Goal: Information Seeking & Learning: Check status

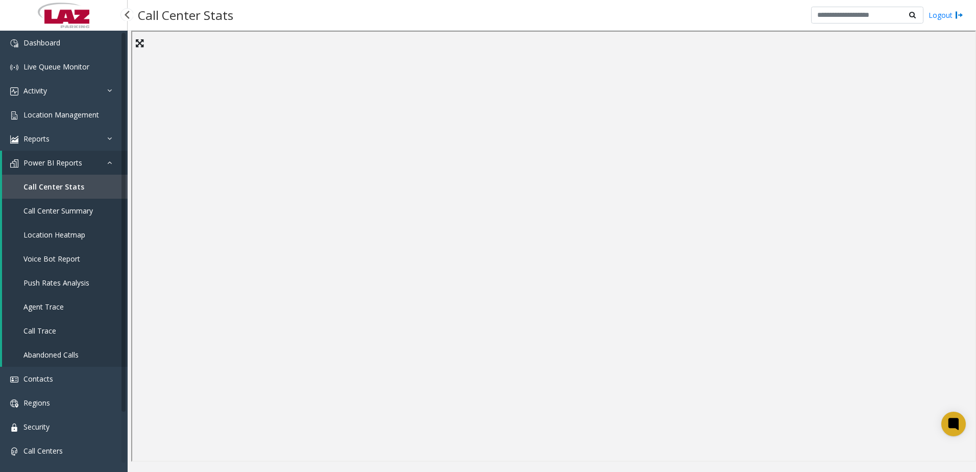
click at [83, 205] on link "Call Center Summary" at bounding box center [65, 211] width 126 height 24
click at [44, 332] on span "Call Trace" at bounding box center [39, 331] width 33 height 10
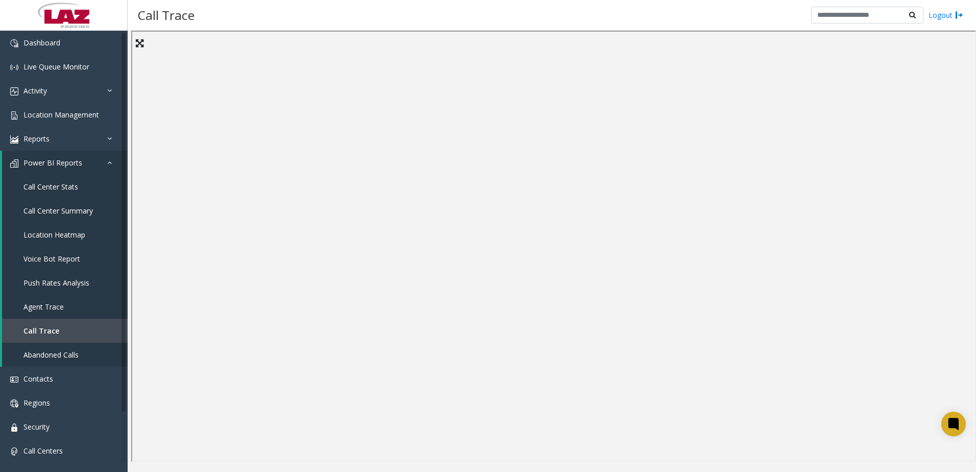
click at [468, 17] on div "Call Trace Logout" at bounding box center [552, 15] width 848 height 31
click at [61, 86] on link "Activity" at bounding box center [64, 91] width 128 height 24
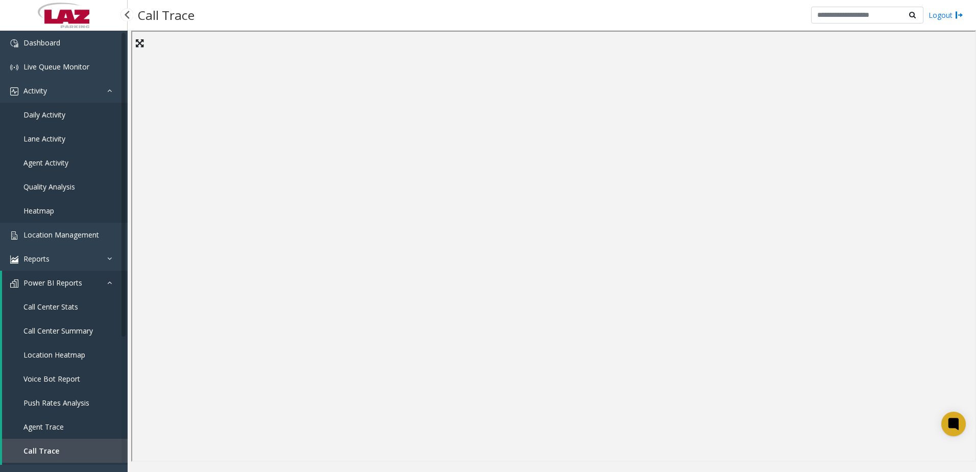
click at [54, 113] on span "Daily Activity" at bounding box center [44, 115] width 42 height 10
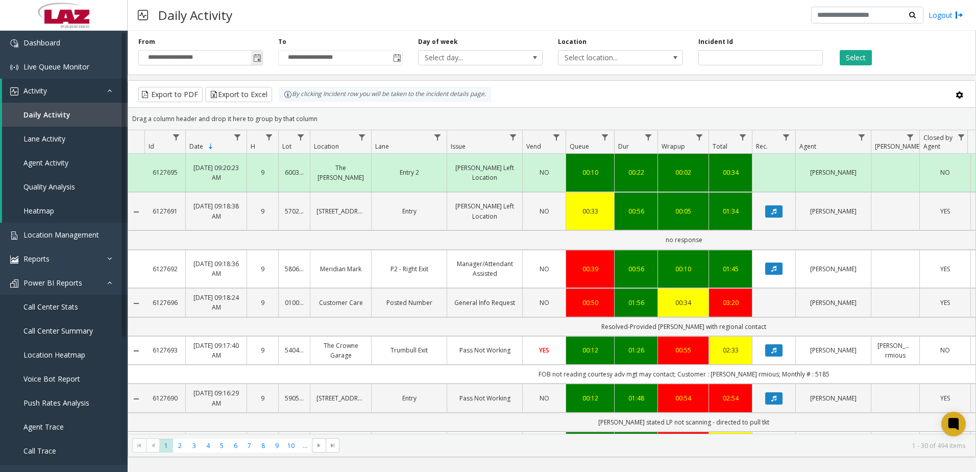
click at [255, 56] on span "Toggle popup" at bounding box center [257, 58] width 8 height 8
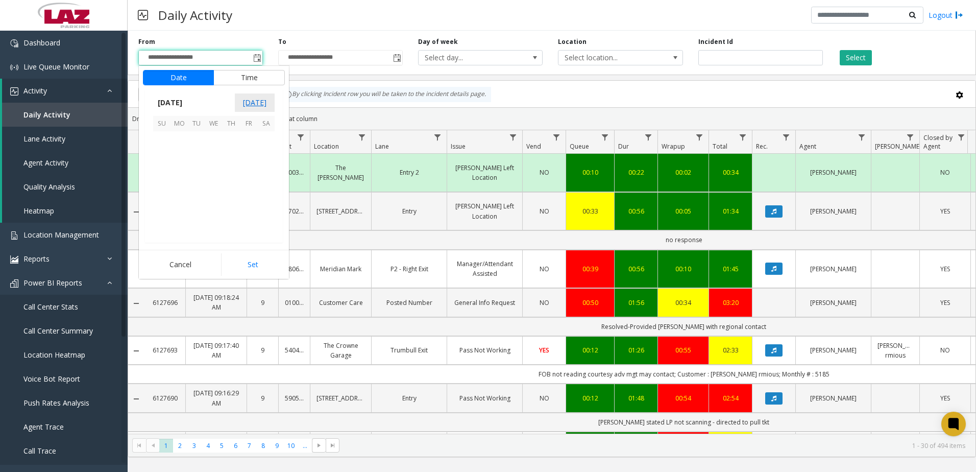
scroll to position [183211, 0]
click at [196, 158] on span "9" at bounding box center [196, 157] width 17 height 17
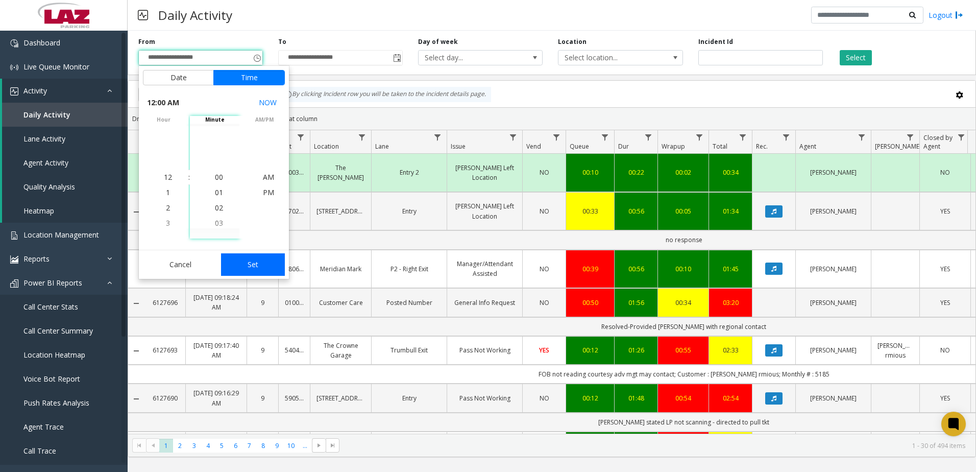
click at [259, 264] on button "Set" at bounding box center [253, 264] width 64 height 22
type input "**********"
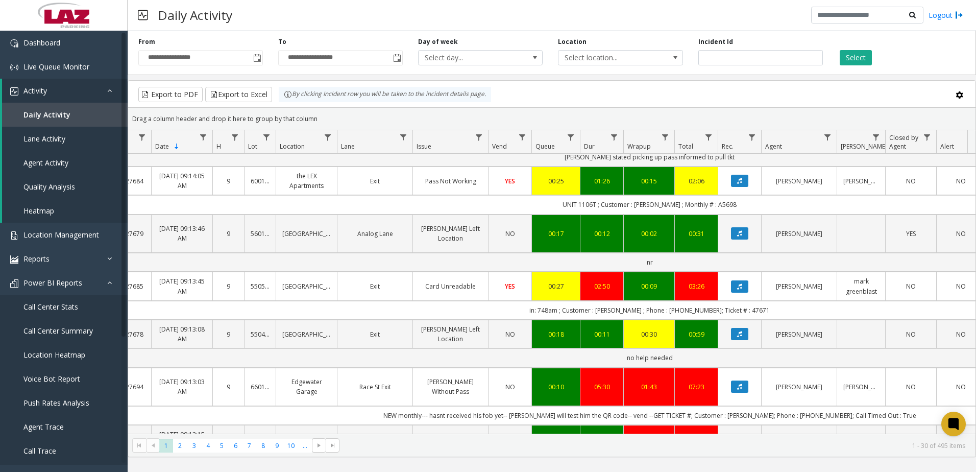
scroll to position [0, 0]
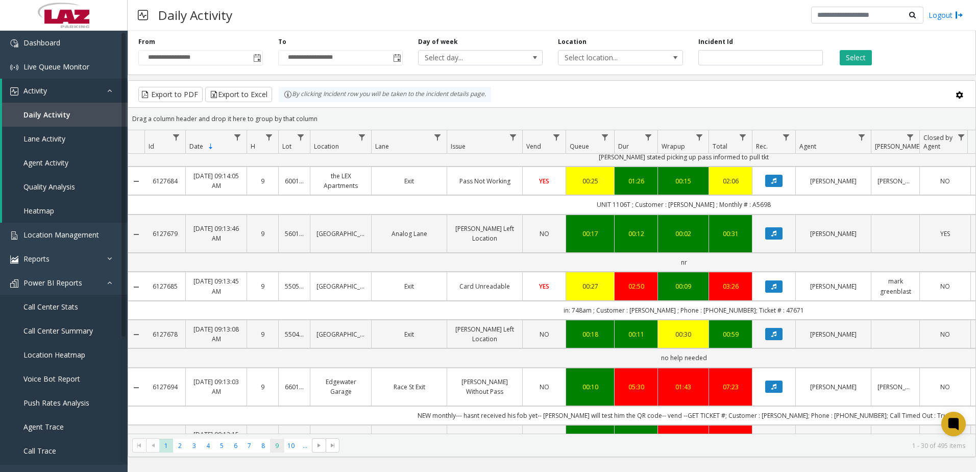
click at [276, 442] on span "9" at bounding box center [277, 445] width 14 height 14
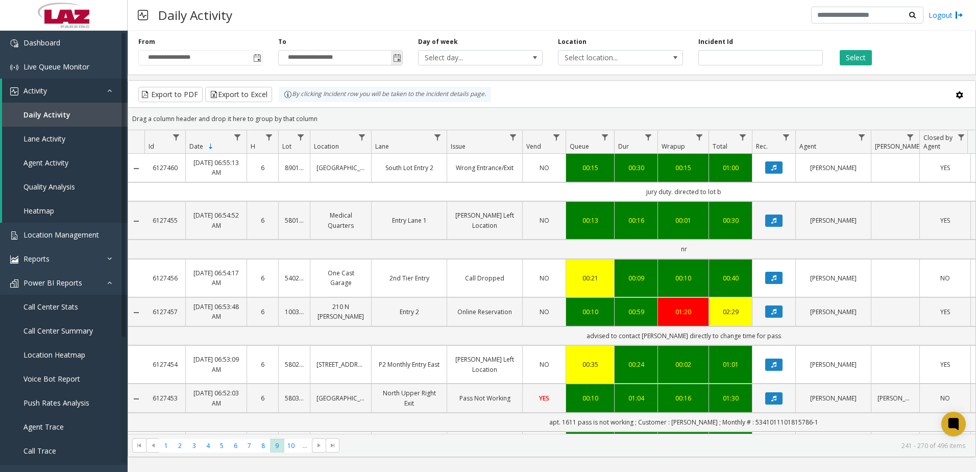
click at [398, 57] on span "Toggle popup" at bounding box center [397, 58] width 8 height 8
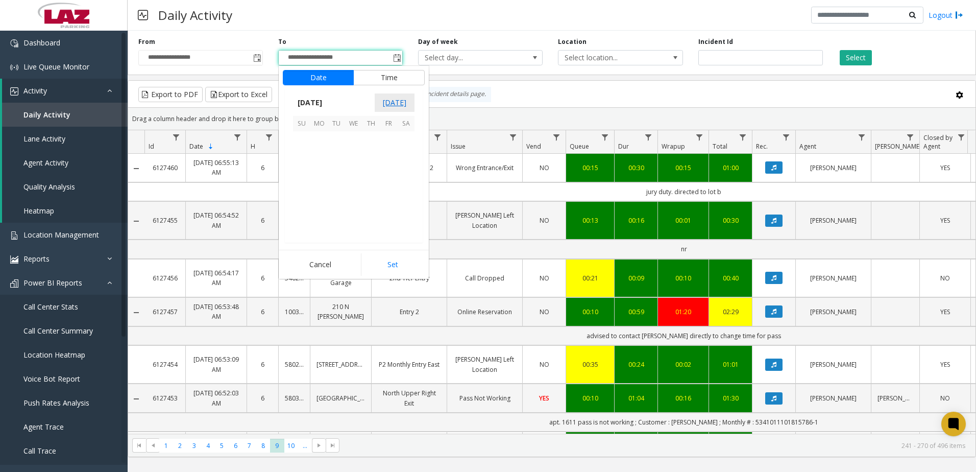
scroll to position [15, 0]
click at [335, 157] on span "9" at bounding box center [336, 157] width 17 height 17
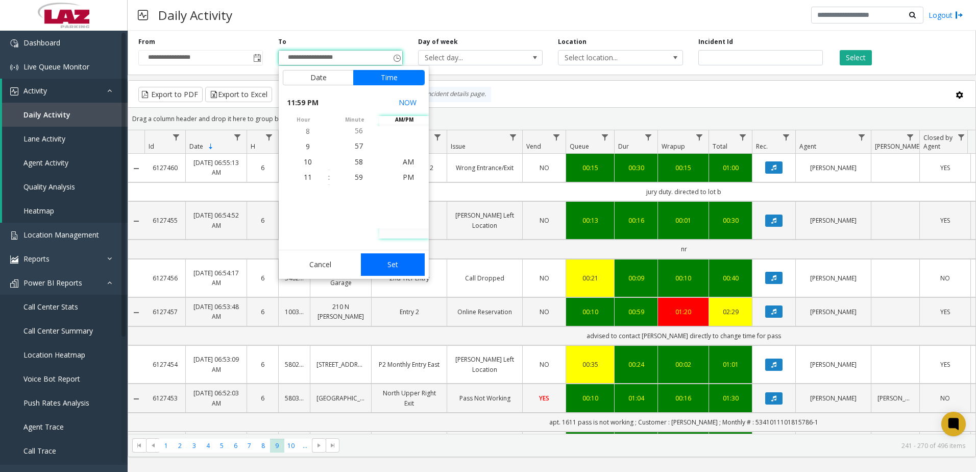
click at [394, 270] on button "Set" at bounding box center [393, 264] width 64 height 22
type input "**********"
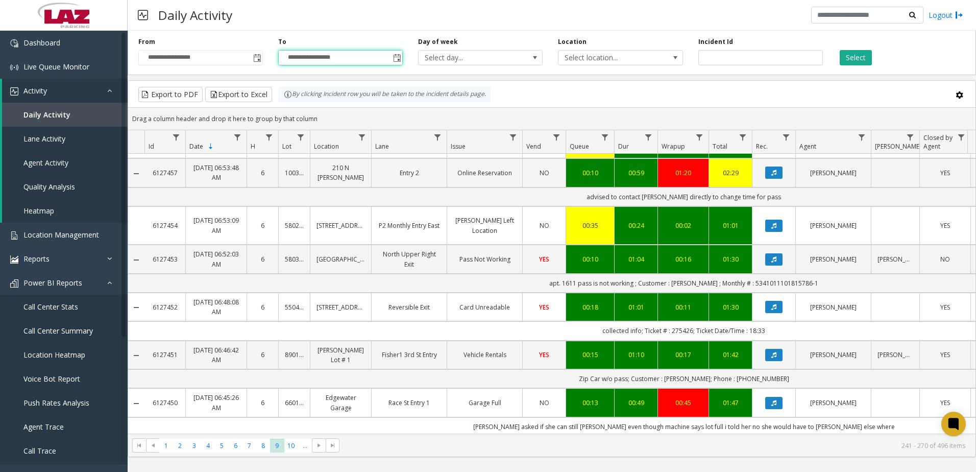
scroll to position [153, 0]
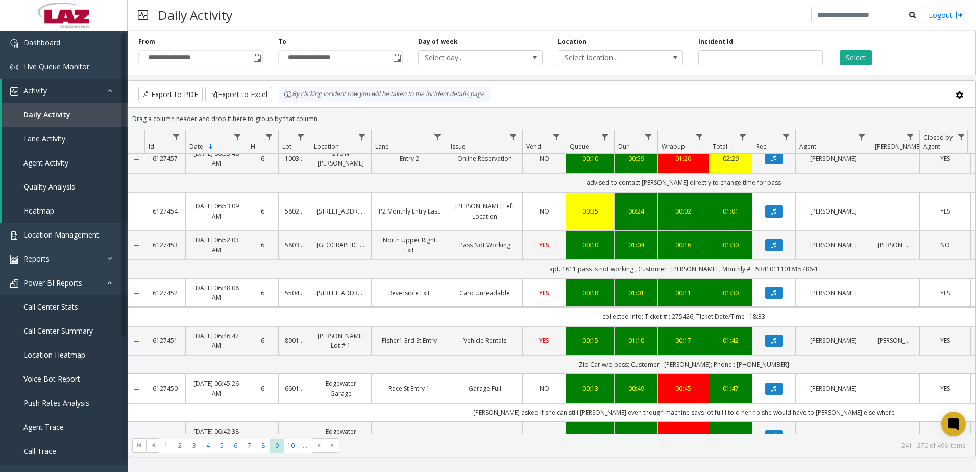
drag, startPoint x: 863, startPoint y: 56, endPoint x: 777, endPoint y: 66, distance: 85.9
click at [861, 59] on button "Select" at bounding box center [856, 57] width 32 height 15
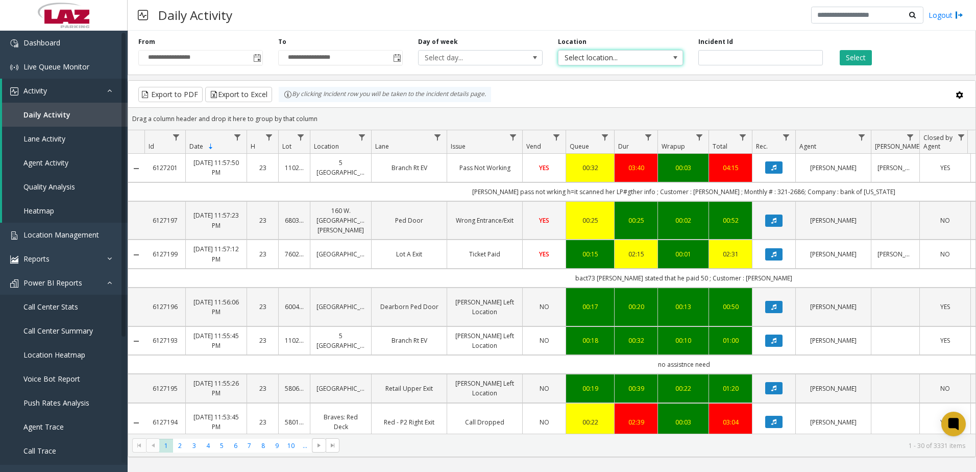
click at [633, 56] on span "Select location..." at bounding box center [607, 58] width 99 height 14
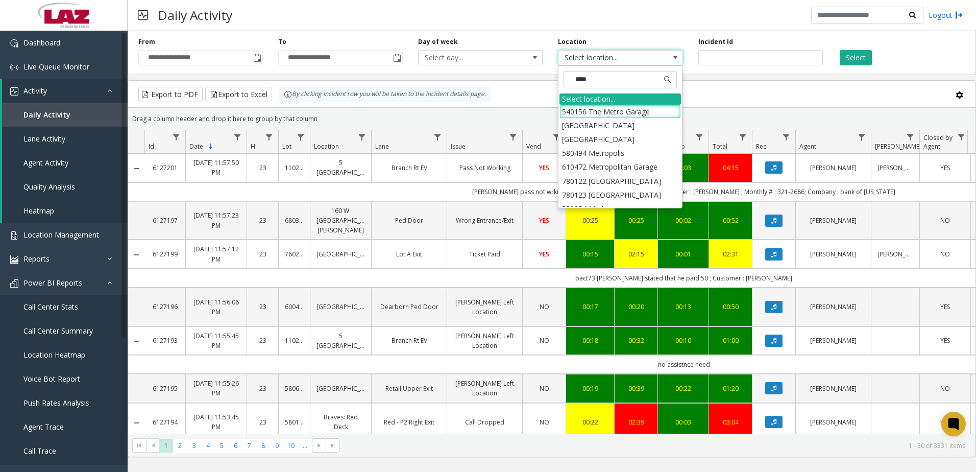
type input "*****"
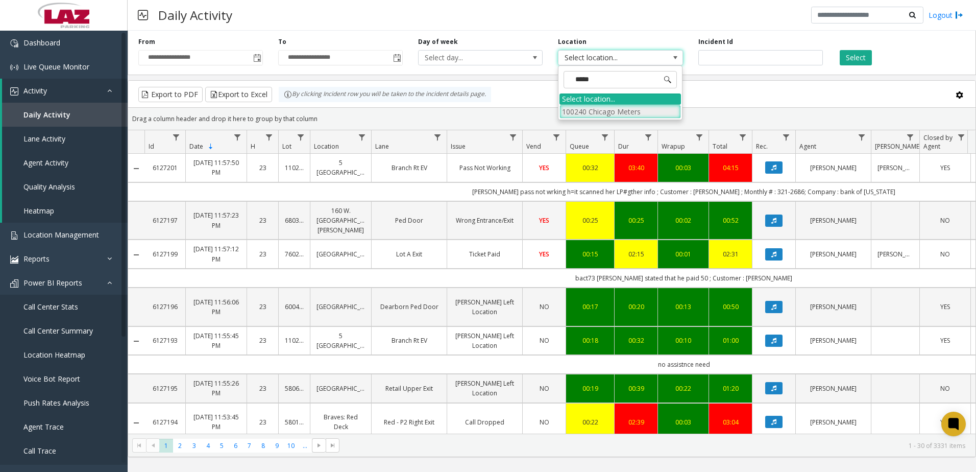
click at [574, 114] on li "100240 Chicago Meters" at bounding box center [619, 112] width 121 height 14
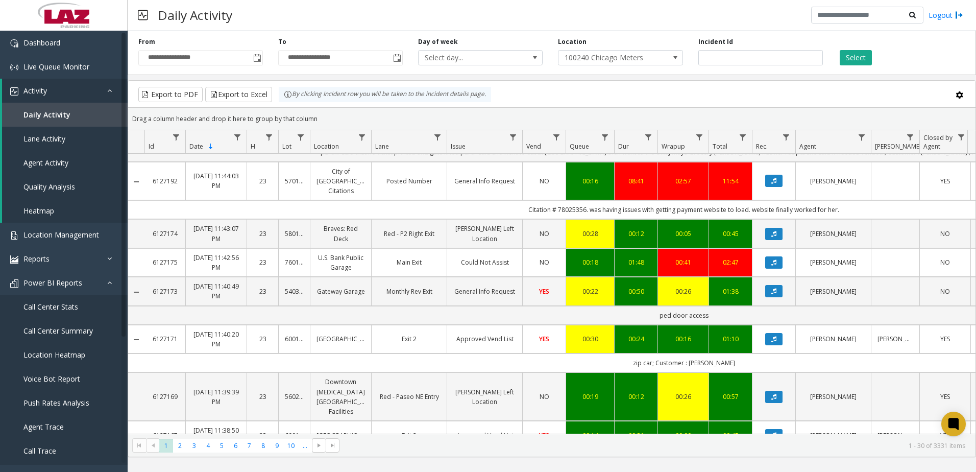
scroll to position [971, 0]
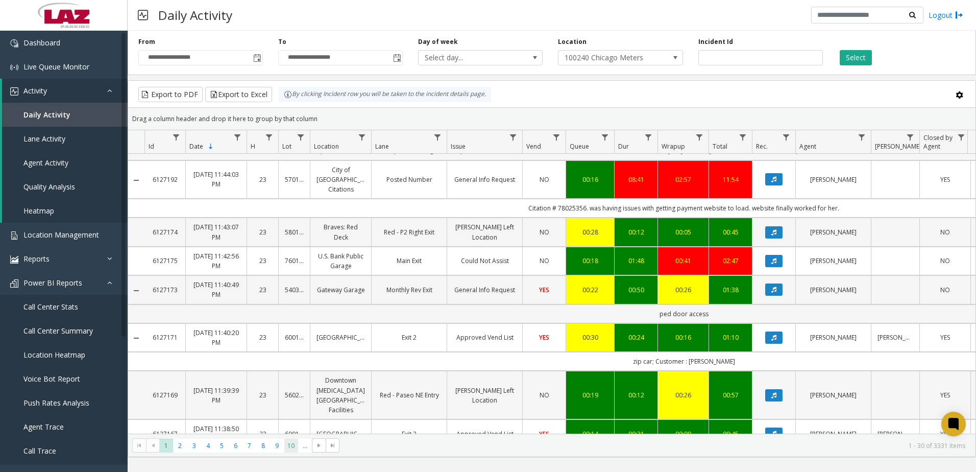
click at [288, 447] on span "10" at bounding box center [291, 445] width 14 height 14
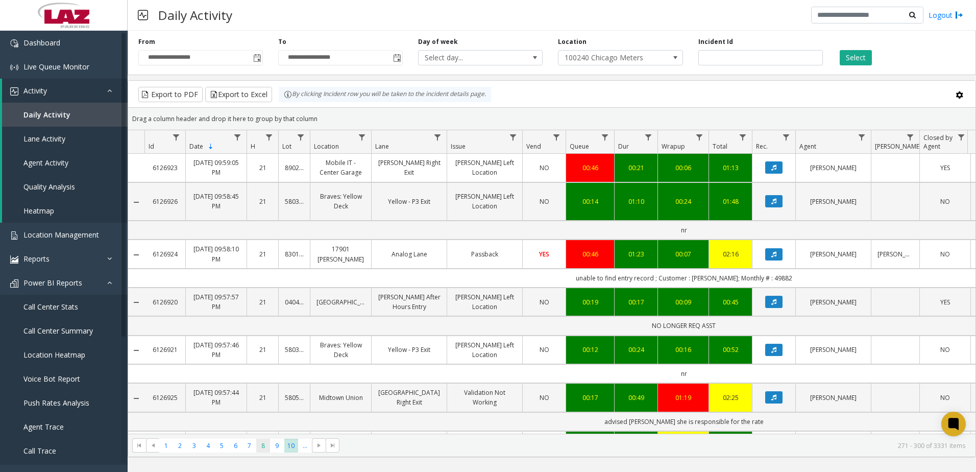
click at [266, 442] on app-root "**********" at bounding box center [488, 236] width 976 height 472
click at [848, 54] on button "Select" at bounding box center [856, 57] width 32 height 15
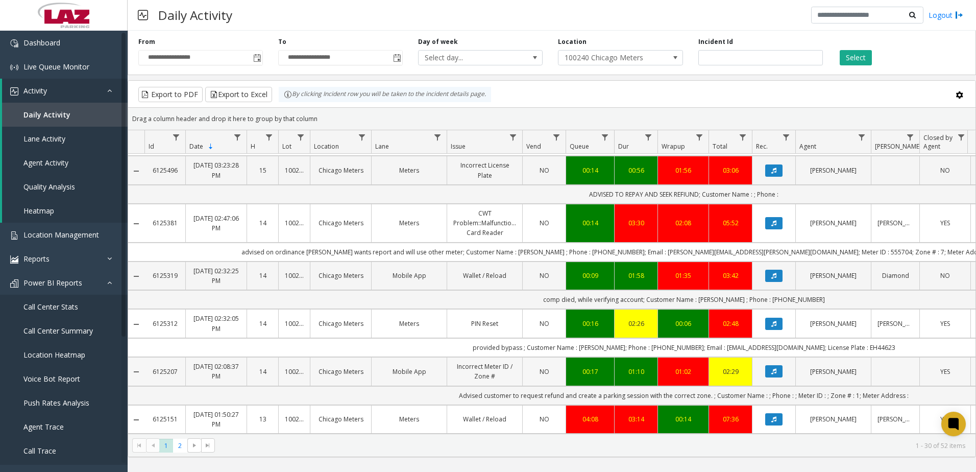
scroll to position [1180, 0]
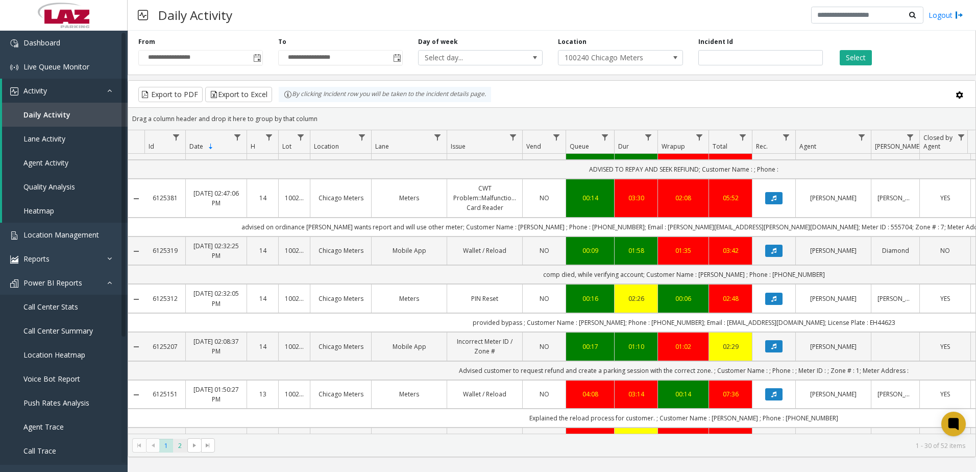
click at [183, 443] on span "2" at bounding box center [180, 445] width 14 height 14
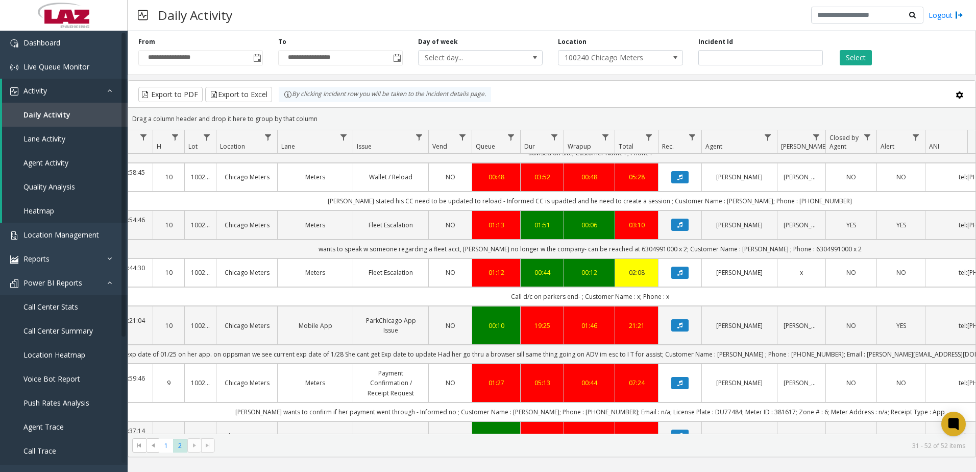
scroll to position [613, 94]
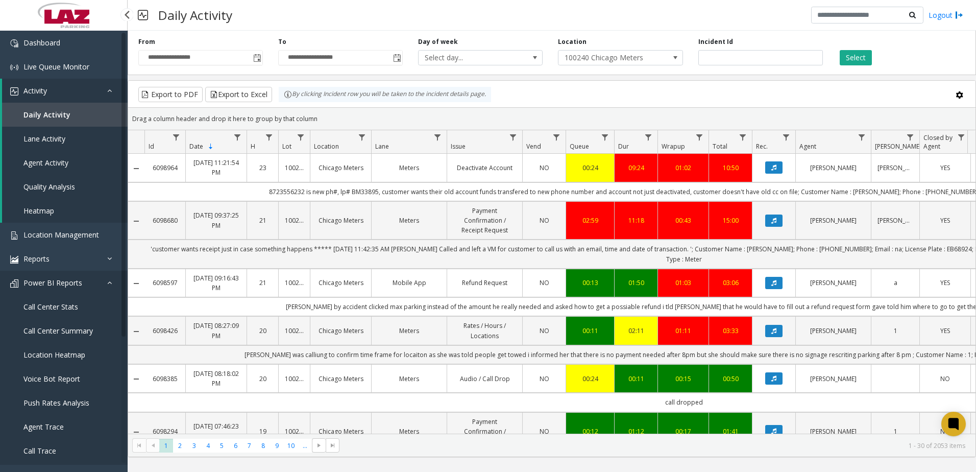
click at [59, 280] on span "Power BI Reports" at bounding box center [52, 283] width 59 height 10
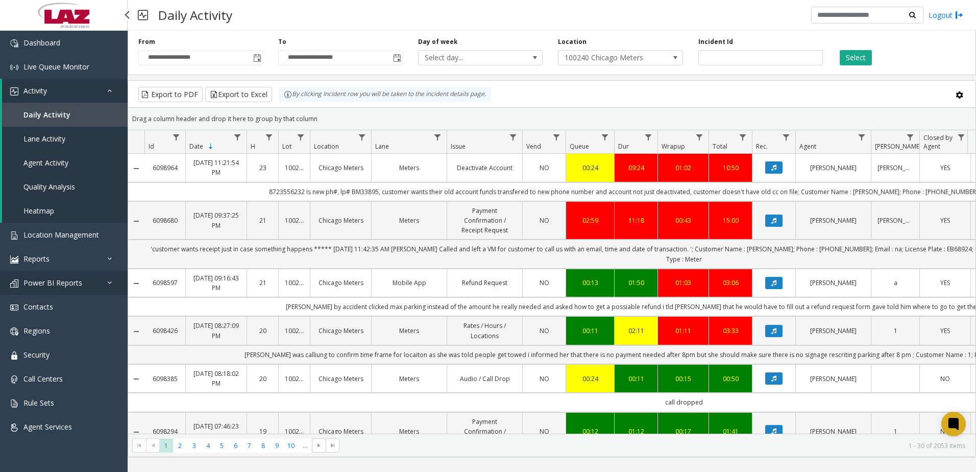
click at [59, 280] on span "Power BI Reports" at bounding box center [52, 283] width 59 height 10
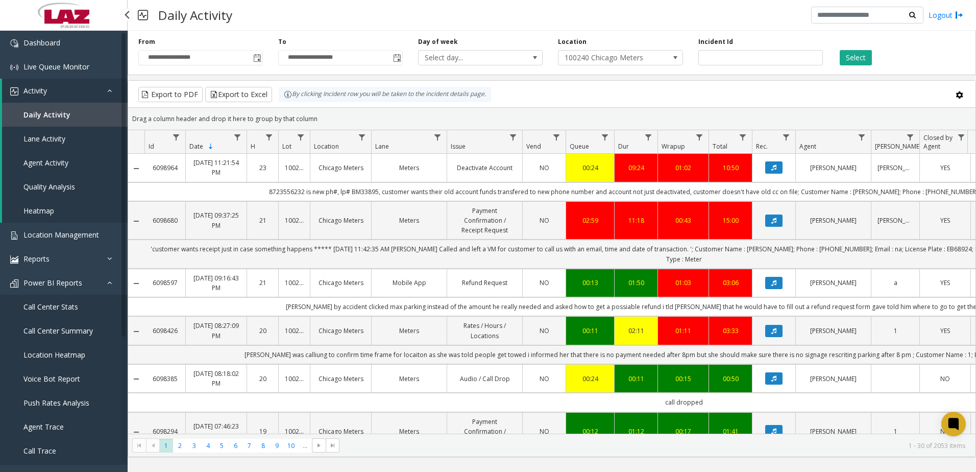
click at [50, 449] on span "Call Trace" at bounding box center [39, 451] width 33 height 10
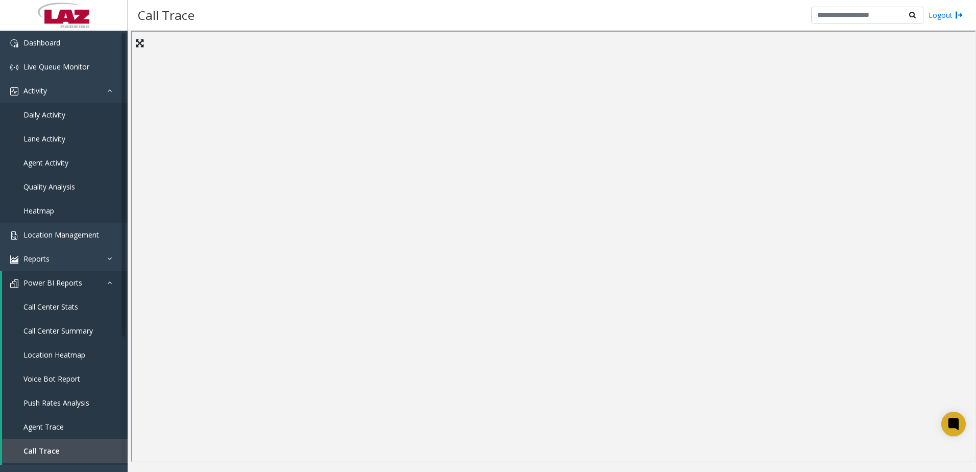
click at [392, 13] on div "Call Trace Logout" at bounding box center [552, 15] width 848 height 31
click at [469, 19] on div "Call Trace Logout" at bounding box center [552, 15] width 848 height 31
click at [52, 254] on link "Reports" at bounding box center [64, 259] width 128 height 24
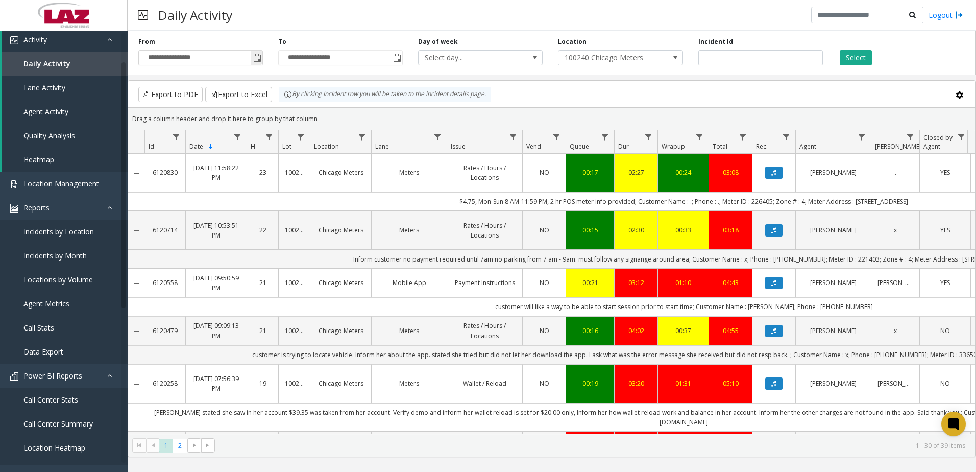
click at [254, 55] on span "Toggle popup" at bounding box center [257, 58] width 8 height 8
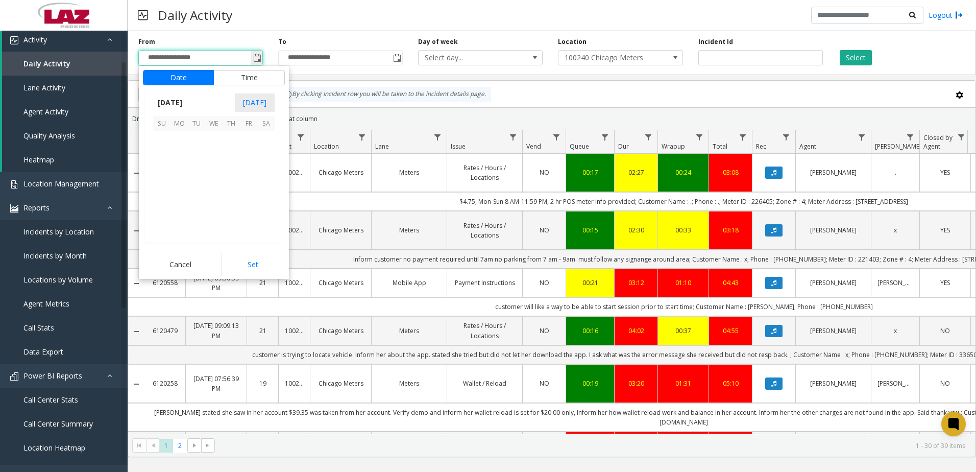
scroll to position [183211, 0]
click at [215, 156] on span "10" at bounding box center [213, 157] width 17 height 17
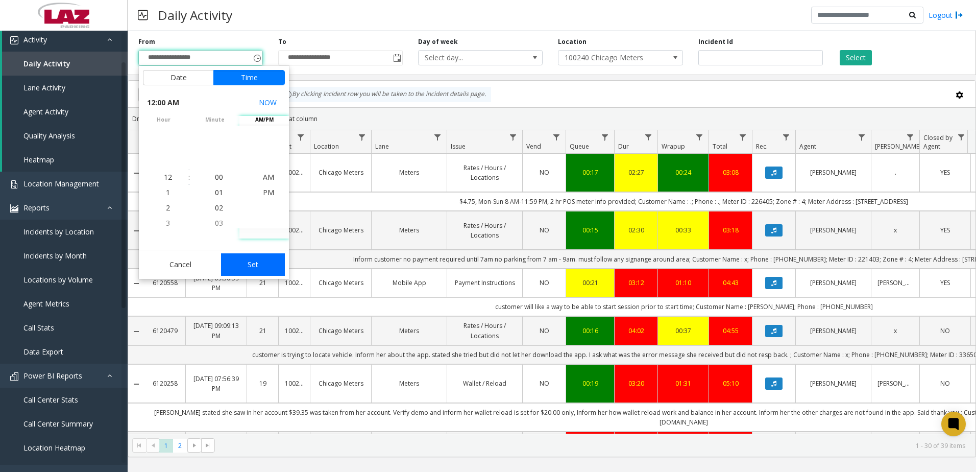
click at [255, 265] on button "Set" at bounding box center [253, 264] width 64 height 22
type input "**********"
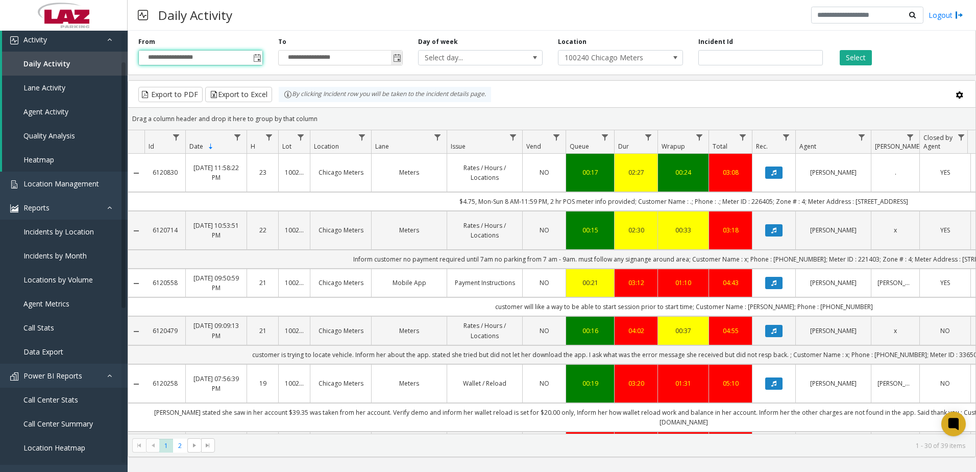
click at [395, 59] on span "Toggle popup" at bounding box center [397, 58] width 8 height 8
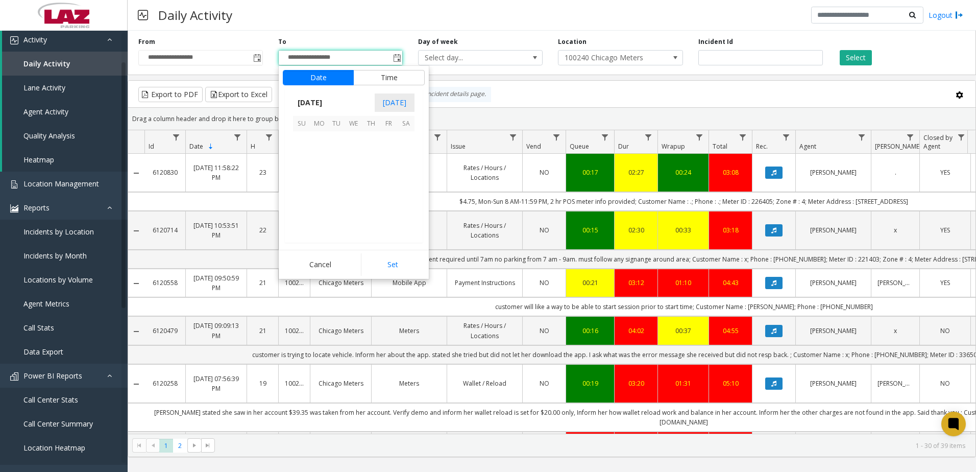
scroll to position [15, 0]
click at [357, 156] on span "10" at bounding box center [353, 157] width 17 height 17
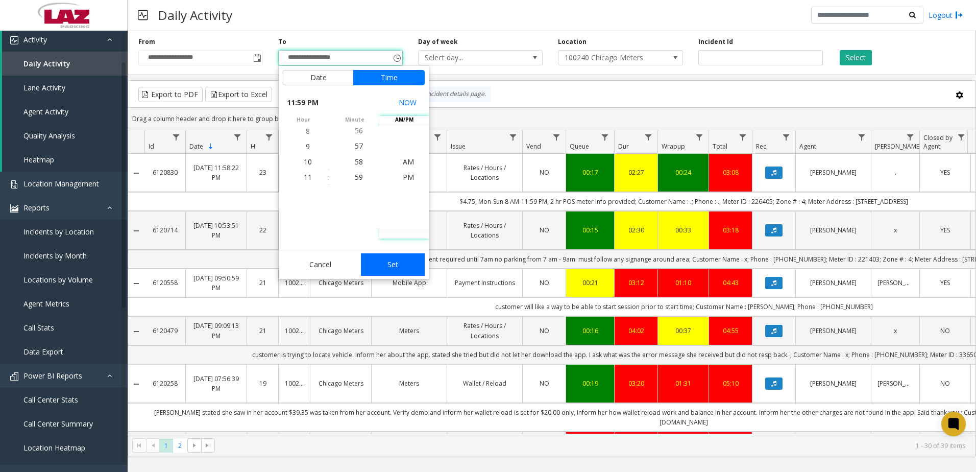
click at [399, 263] on button "Set" at bounding box center [393, 264] width 64 height 22
type input "**********"
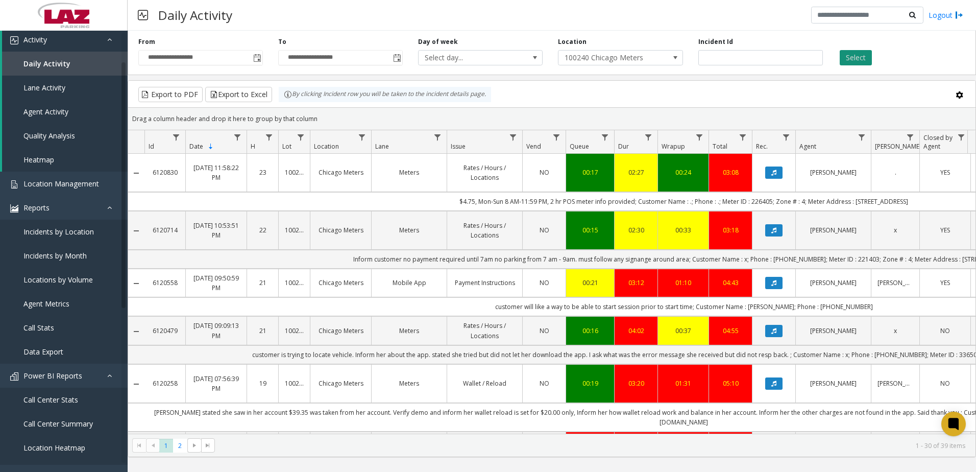
click at [857, 57] on button "Select" at bounding box center [856, 57] width 32 height 15
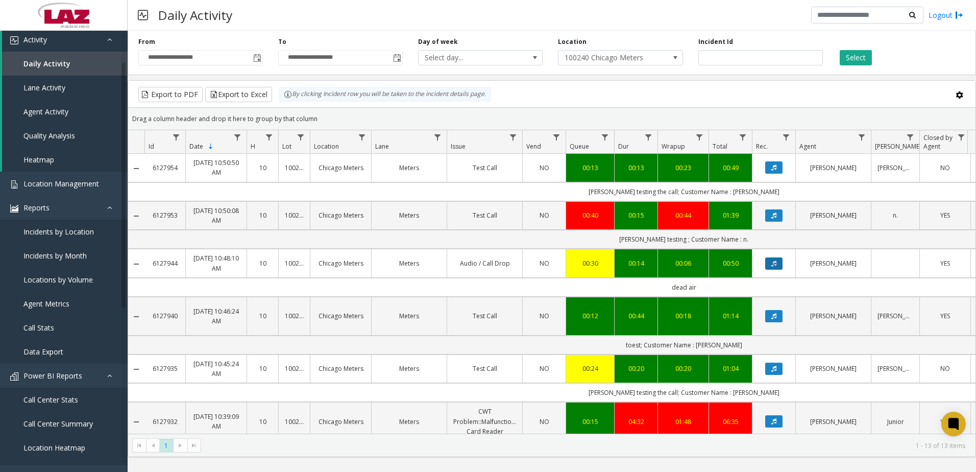
click at [775, 264] on icon "Data table" at bounding box center [773, 263] width 5 height 6
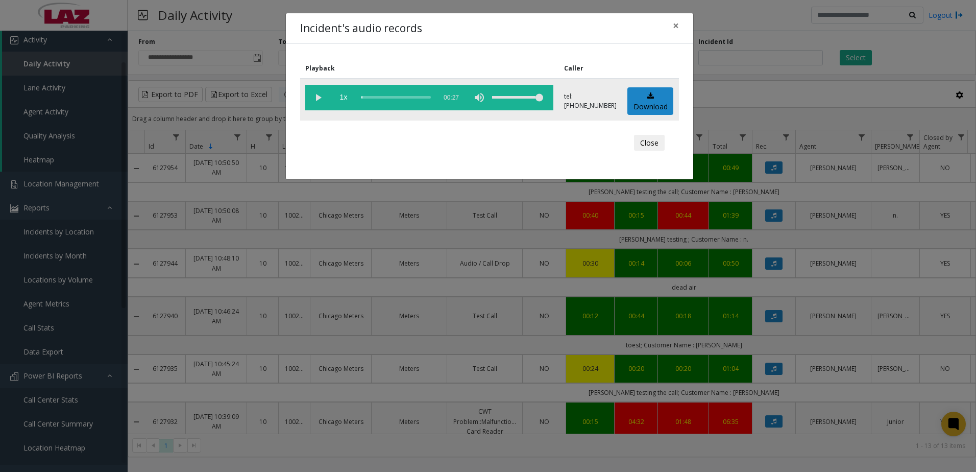
click at [318, 95] on vg-play-pause at bounding box center [318, 98] width 26 height 26
click at [653, 139] on button "Close" at bounding box center [649, 143] width 31 height 16
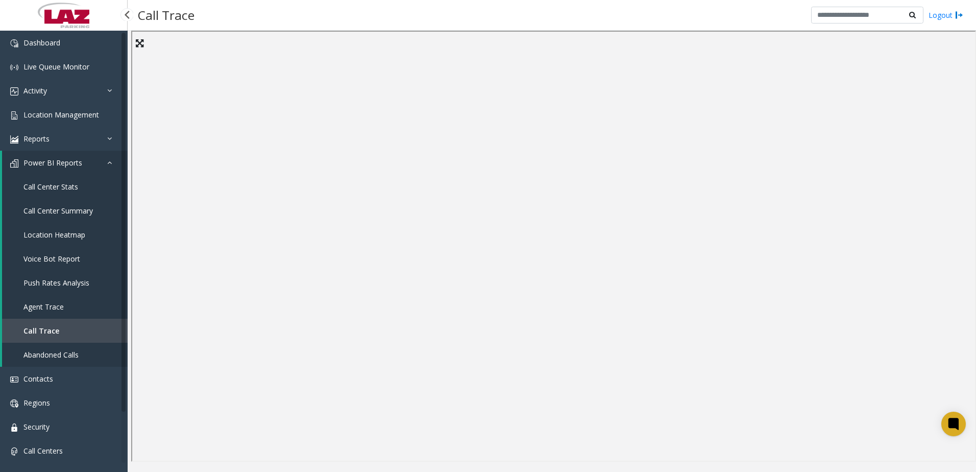
click at [49, 209] on span "Call Center Summary" at bounding box center [57, 211] width 69 height 10
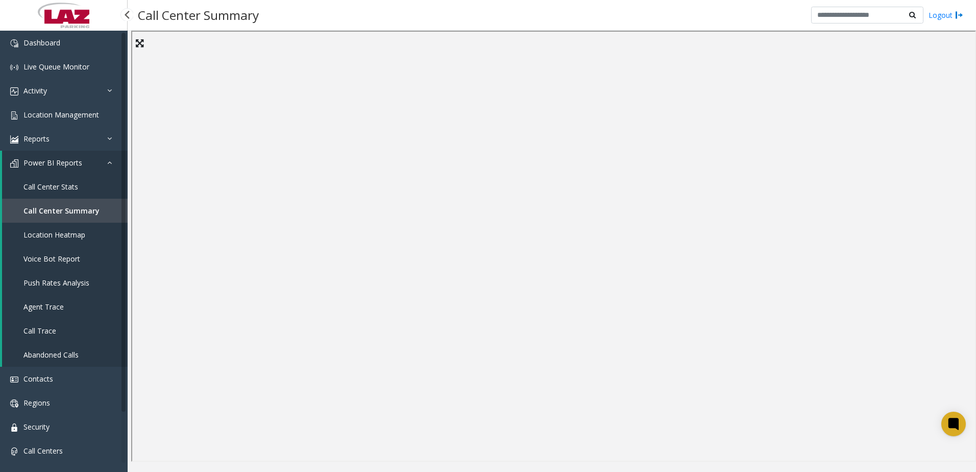
click at [75, 182] on span "Call Center Stats" at bounding box center [50, 187] width 55 height 10
click at [690, 21] on div "Call Center Stats Logout" at bounding box center [552, 15] width 848 height 31
click at [584, 15] on div "Call Center Stats Logout" at bounding box center [552, 15] width 848 height 31
click at [53, 207] on span "Call Center Summary" at bounding box center [57, 211] width 69 height 10
click at [53, 304] on span "Agent Trace" at bounding box center [43, 307] width 40 height 10
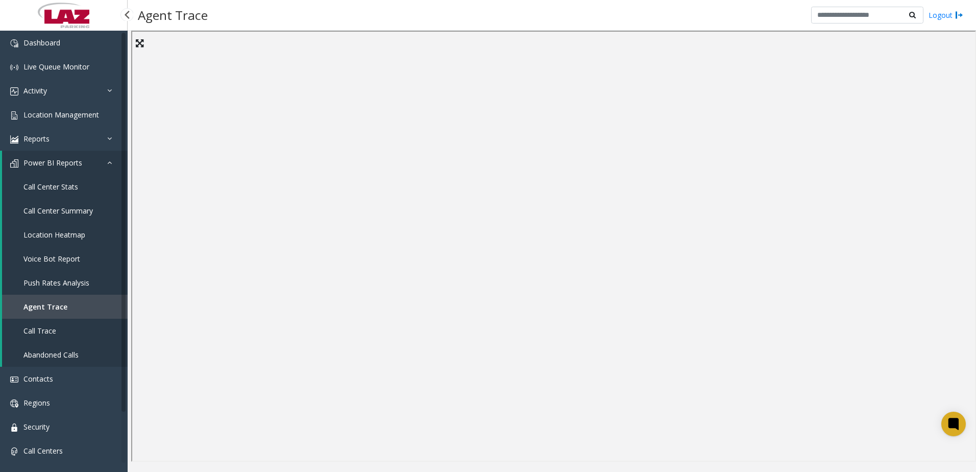
click at [85, 209] on span "Call Center Summary" at bounding box center [57, 211] width 69 height 10
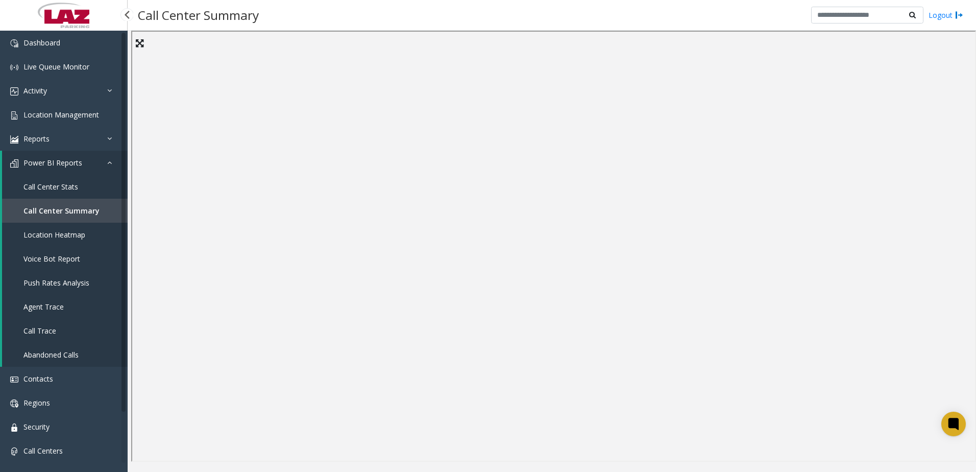
click at [72, 185] on span "Call Center Stats" at bounding box center [50, 187] width 55 height 10
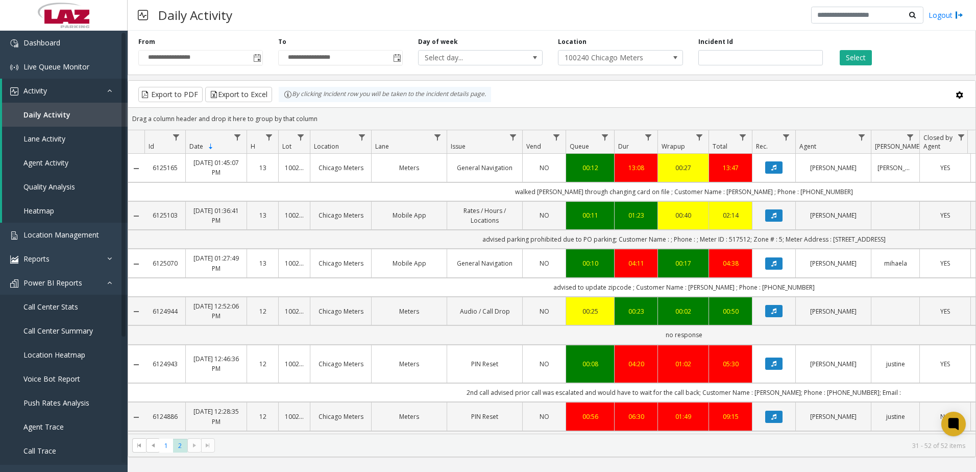
scroll to position [613, 255]
